Goal: Task Accomplishment & Management: Complete application form

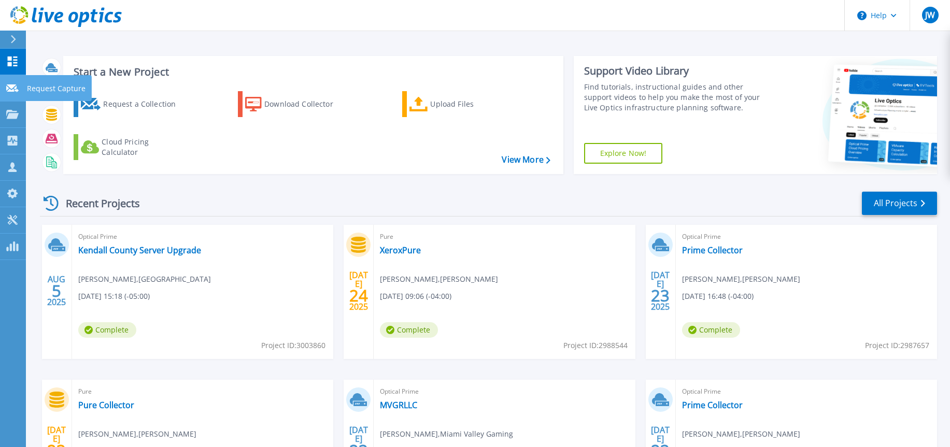
click at [39, 86] on p "Request Capture" at bounding box center [56, 88] width 59 height 27
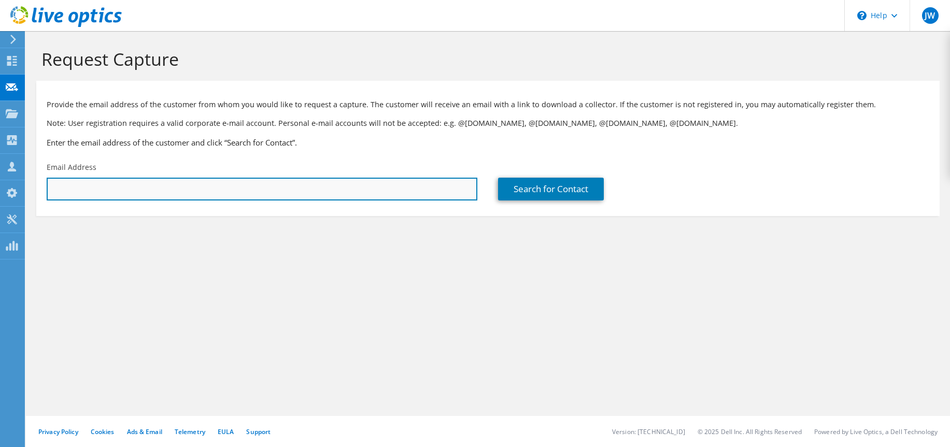
click at [101, 191] on input "text" at bounding box center [262, 189] width 431 height 23
drag, startPoint x: 76, startPoint y: 191, endPoint x: 50, endPoint y: 184, distance: 27.1
click at [50, 184] on input "micha" at bounding box center [262, 189] width 431 height 23
paste input "house@etereman.com"
type input "mhouse@etereman.com"
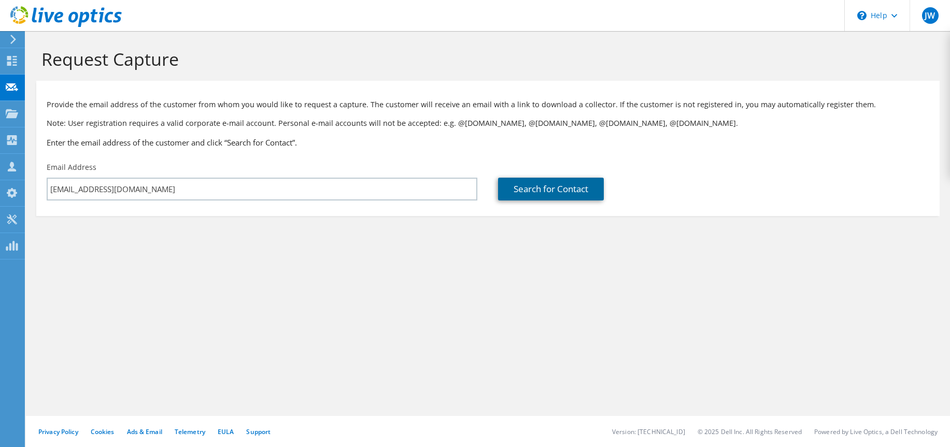
click at [559, 194] on link "Search for Contact" at bounding box center [551, 189] width 106 height 23
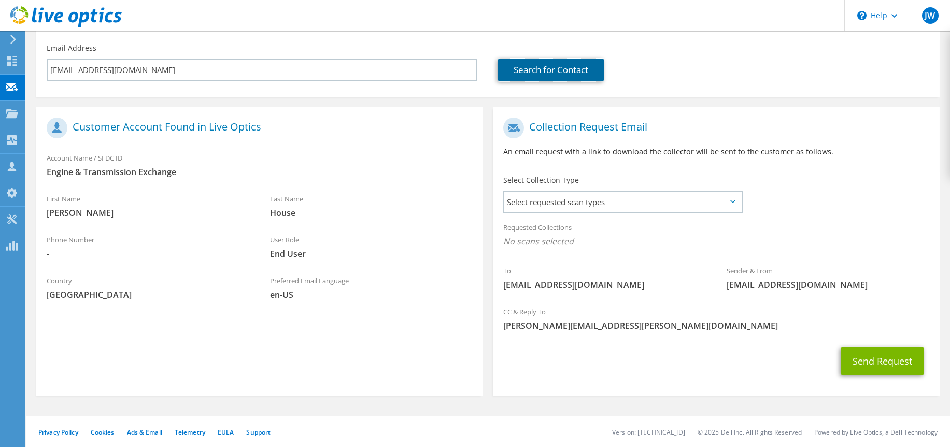
scroll to position [120, 0]
click at [624, 198] on span "Select requested scan types" at bounding box center [622, 201] width 237 height 21
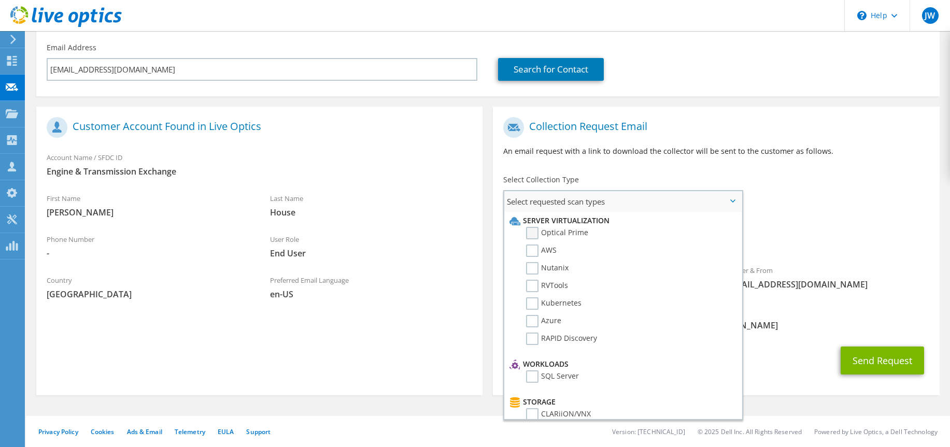
click at [535, 231] on label "Optical Prime" at bounding box center [557, 233] width 62 height 12
click at [0, 0] on input "Optical Prime" at bounding box center [0, 0] width 0 height 0
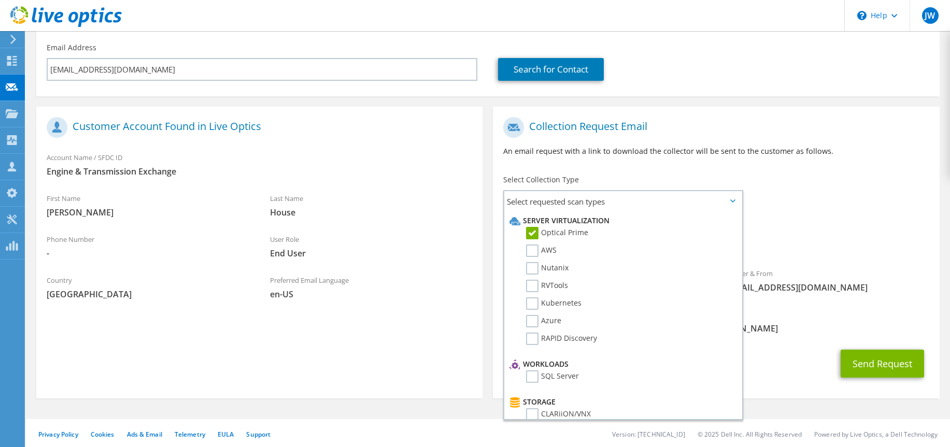
click at [779, 339] on div "CC & Reply To Jon.Wisniewski@xerox.com" at bounding box center [716, 322] width 446 height 36
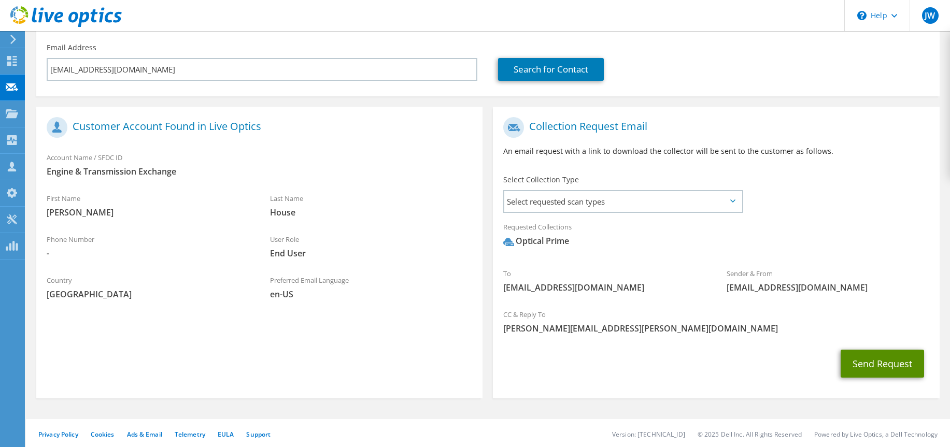
click at [873, 361] on button "Send Request" at bounding box center [881, 364] width 83 height 28
